Goal: Information Seeking & Learning: Learn about a topic

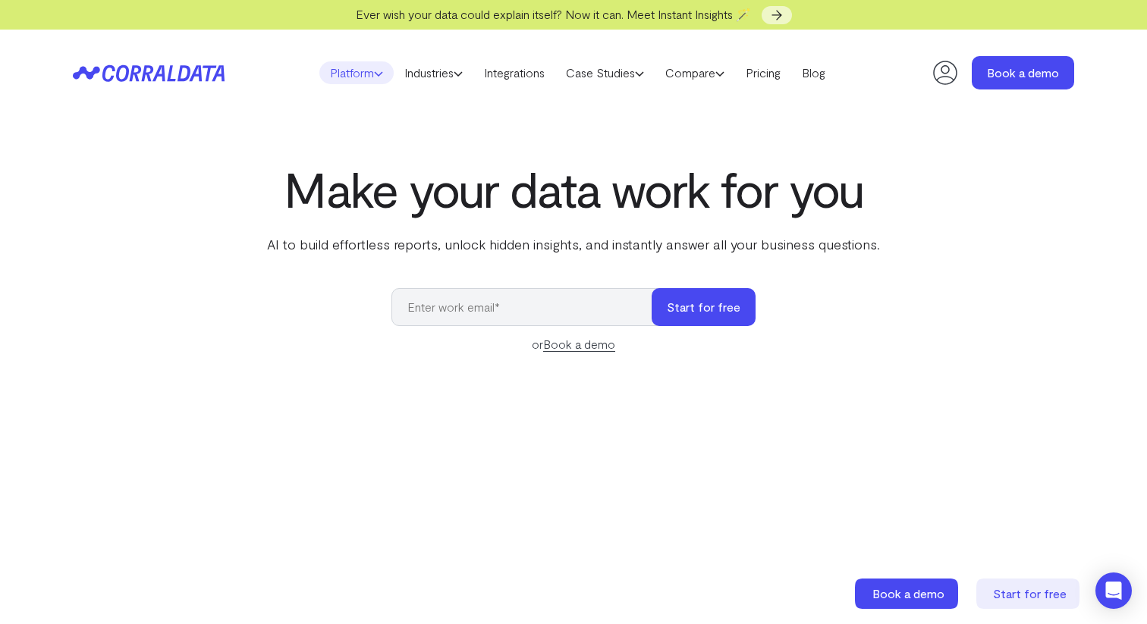
click at [357, 67] on link "Platform" at bounding box center [356, 72] width 74 height 23
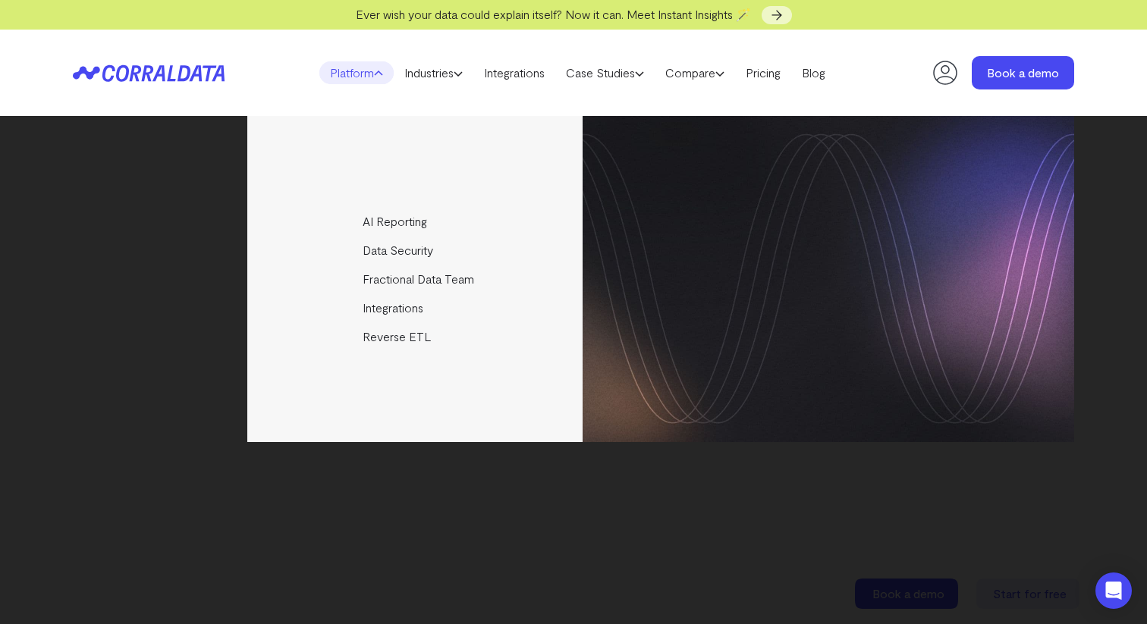
click at [168, 239] on div "AI Reporting Use AI to effortlessly answer any business questions from all your…" at bounding box center [574, 279] width 1002 height 326
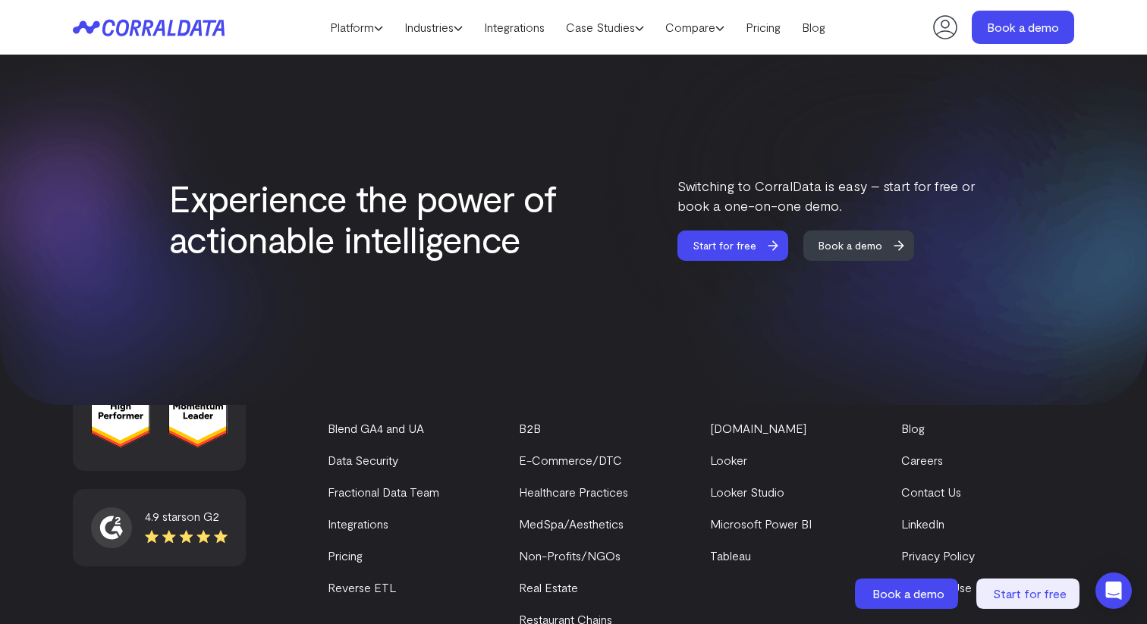
scroll to position [6514, 0]
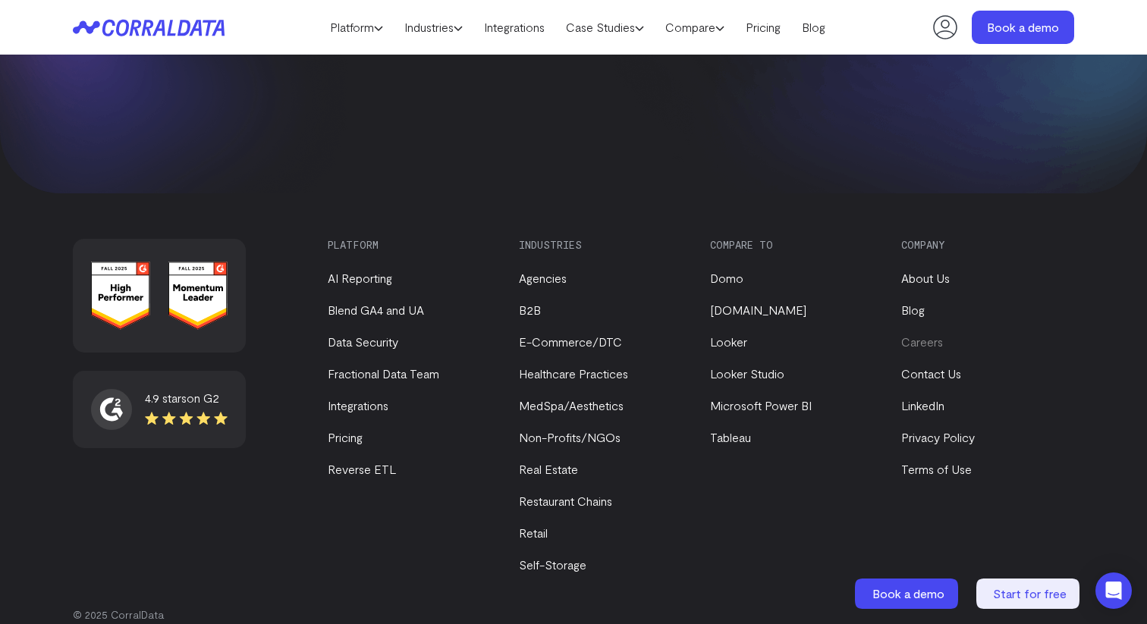
click at [923, 335] on link "Careers" at bounding box center [922, 342] width 42 height 14
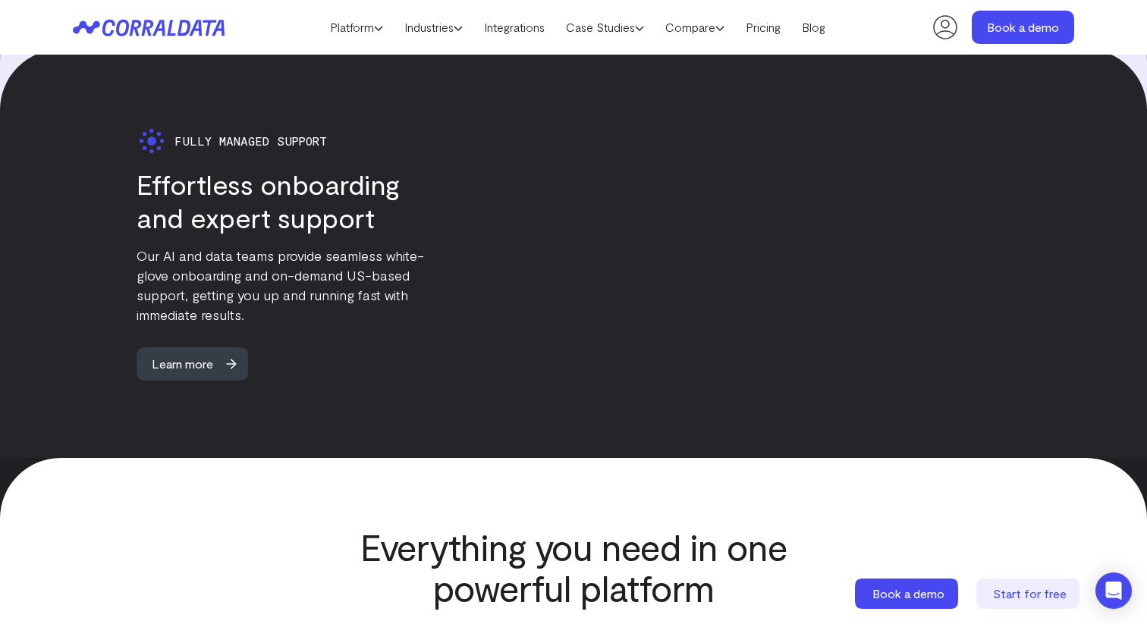
scroll to position [3906, 0]
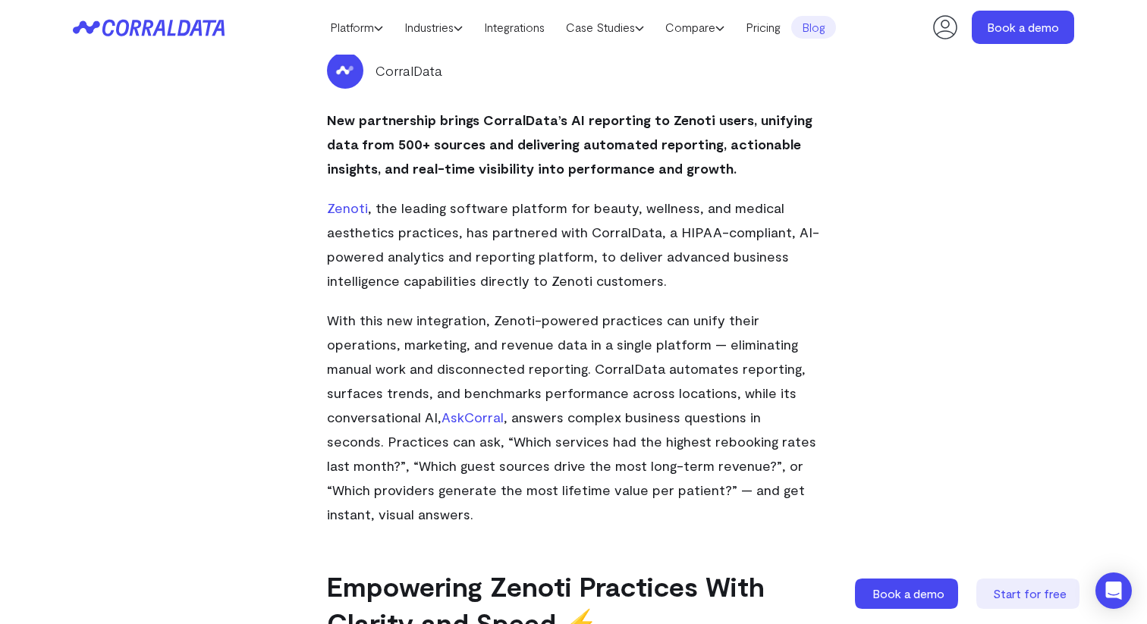
scroll to position [486, 0]
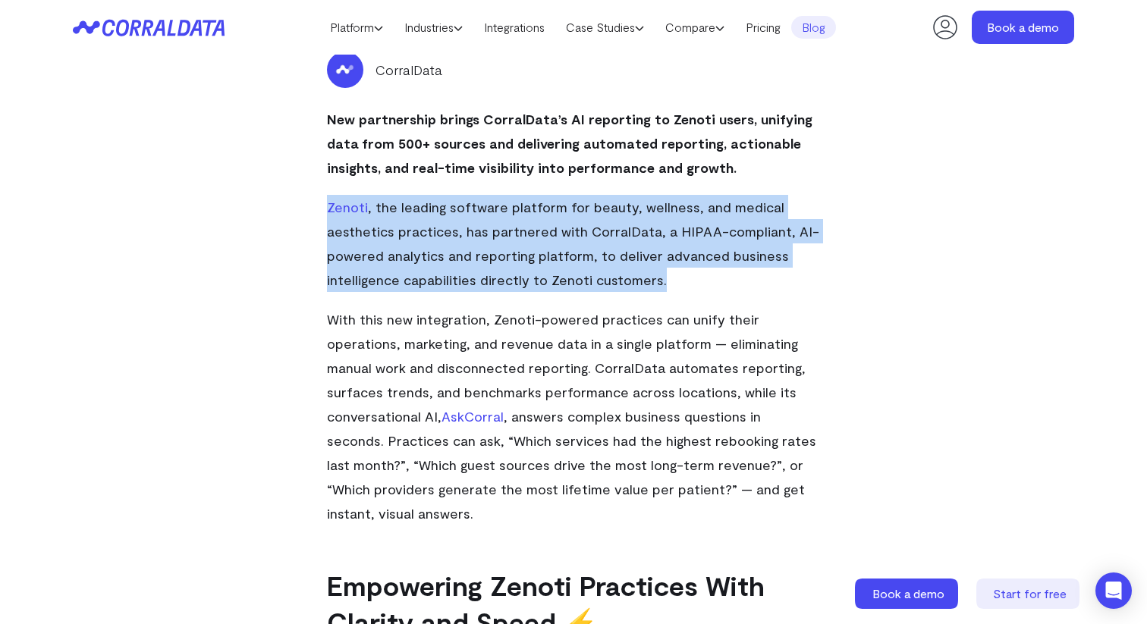
drag, startPoint x: 664, startPoint y: 287, endPoint x: 479, endPoint y: 190, distance: 208.7
click at [364, 266] on p "Zenoti , the leading software platform for beauty, wellness, and medical aesthe…" at bounding box center [573, 243] width 493 height 97
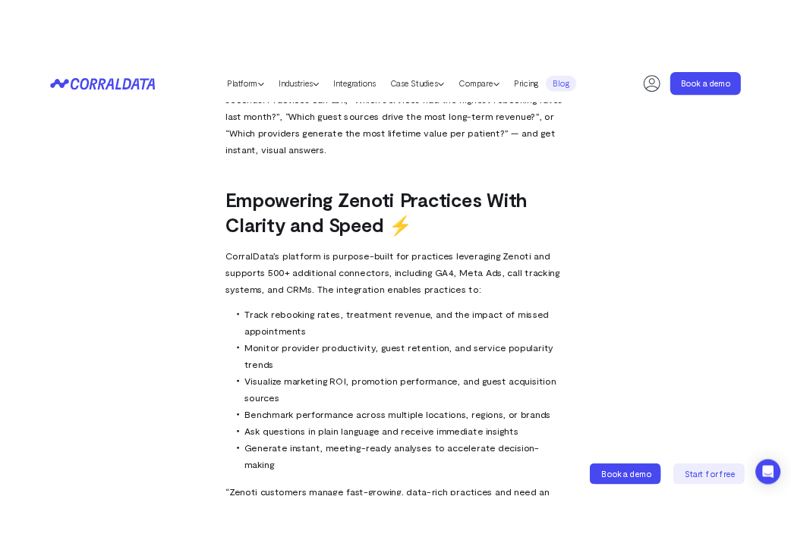
scroll to position [892, 0]
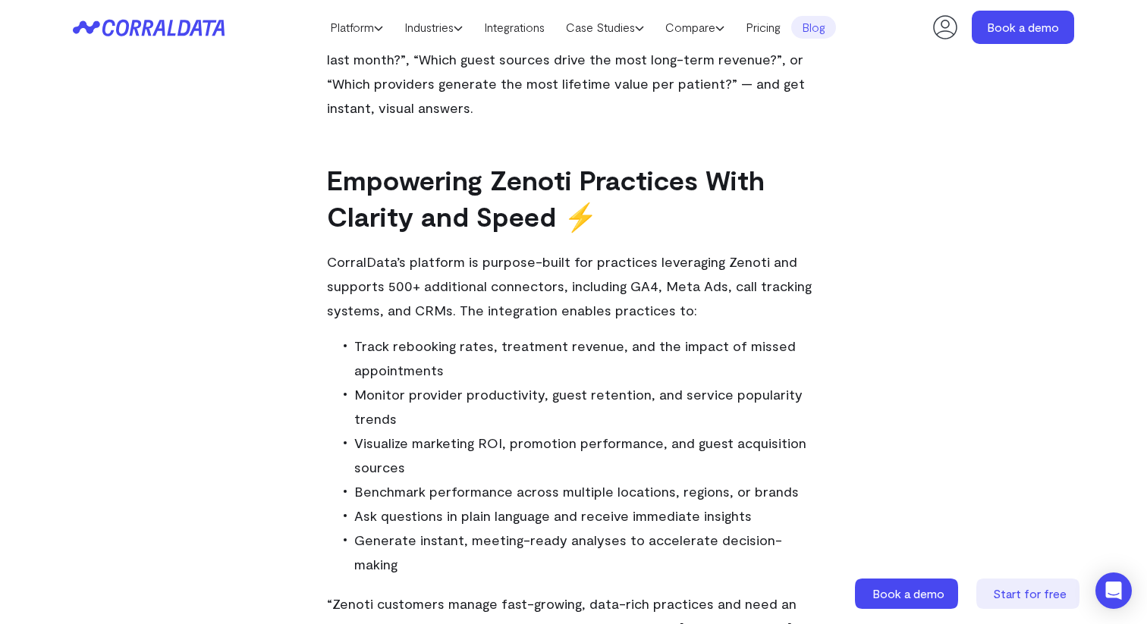
click at [919, 139] on div "Zenoti and CorralData Partner to Redefine the Future of Health and Wellness Int…" at bounding box center [573, 164] width 1093 height 2002
